Goal: Task Accomplishment & Management: Complete application form

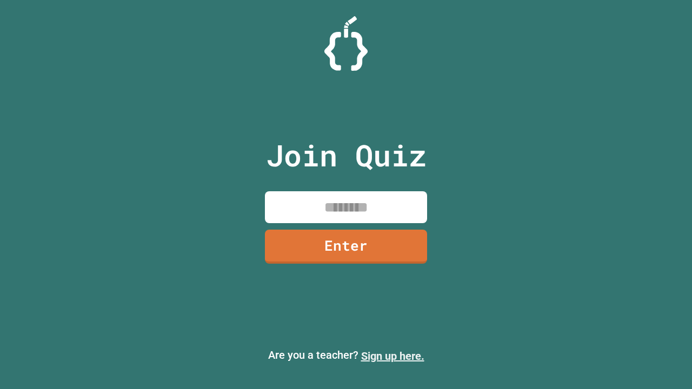
click at [392, 356] on link "Sign up here." at bounding box center [392, 356] width 63 height 13
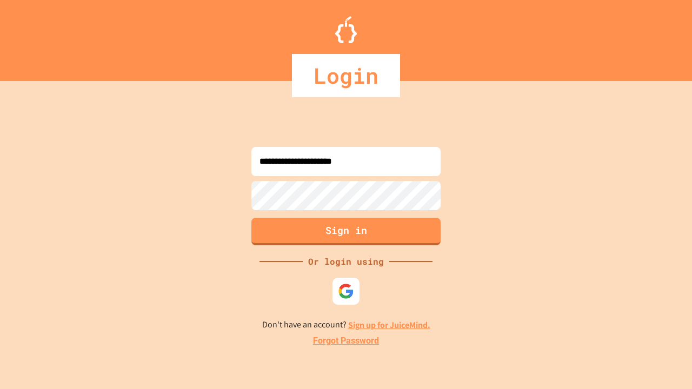
type input "**********"
